Goal: Find specific page/section: Find specific page/section

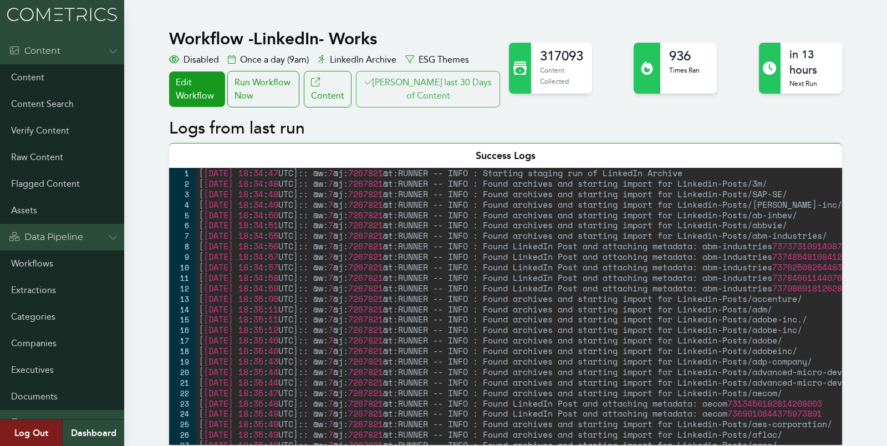
click at [423, 94] on button "[PERSON_NAME] last 30 Days of Content" at bounding box center [428, 89] width 144 height 37
